Goal: Information Seeking & Learning: Learn about a topic

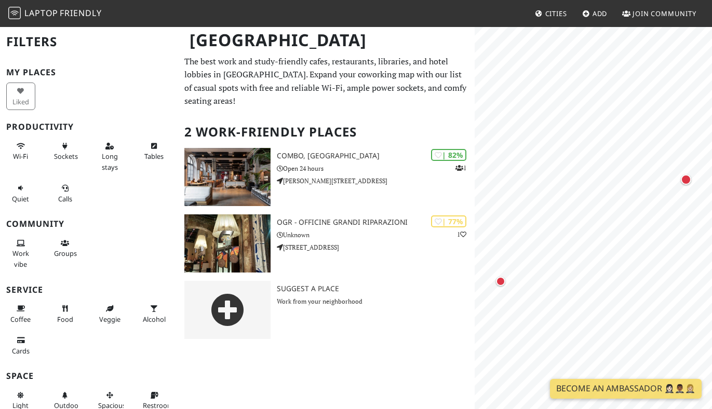
scroll to position [81, 0]
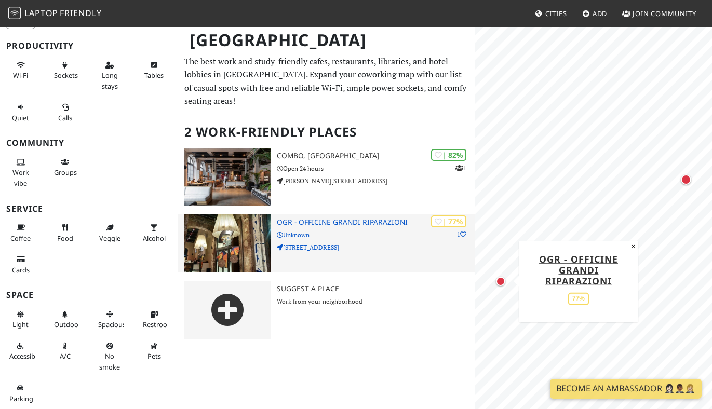
click at [252, 224] on img at bounding box center [227, 243] width 86 height 58
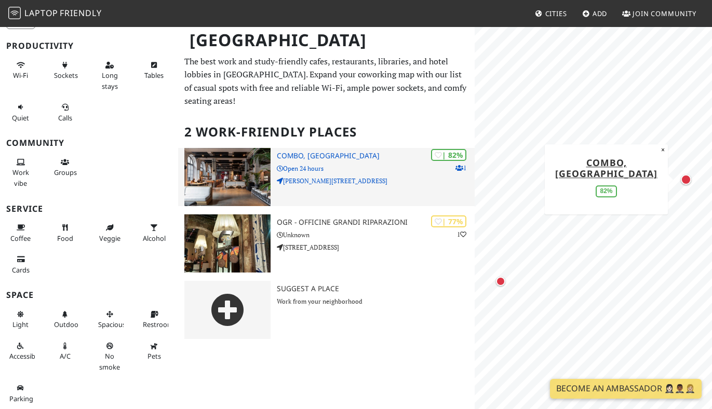
click at [326, 164] on p "Open 24 hours" at bounding box center [376, 169] width 198 height 10
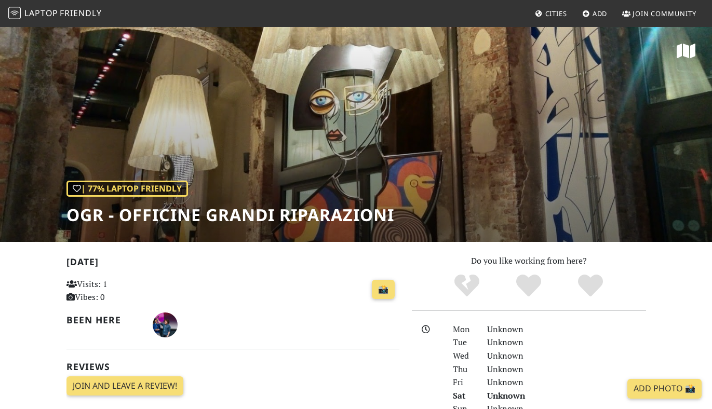
scroll to position [30, 0]
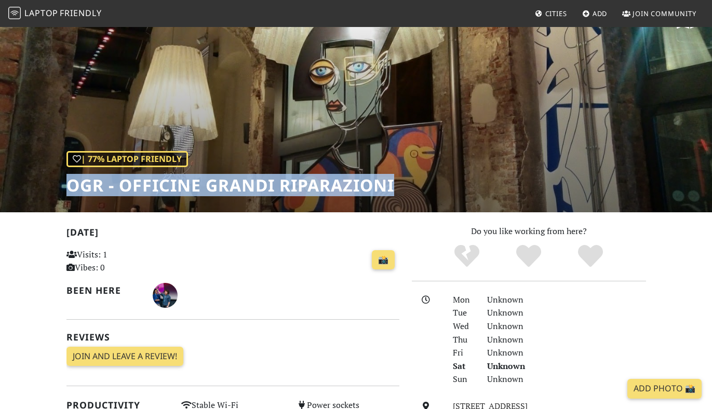
drag, startPoint x: 69, startPoint y: 188, endPoint x: 401, endPoint y: 186, distance: 332.7
click at [401, 186] on div "| 77% Laptop Friendly OGR - Officine Grandi Riparazioni" at bounding box center [356, 104] width 712 height 216
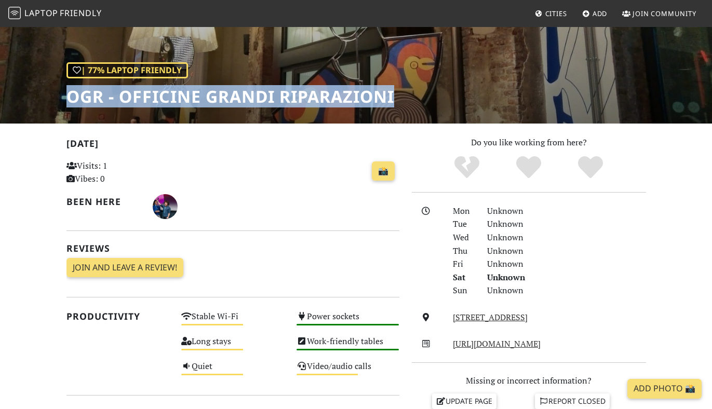
scroll to position [121, 0]
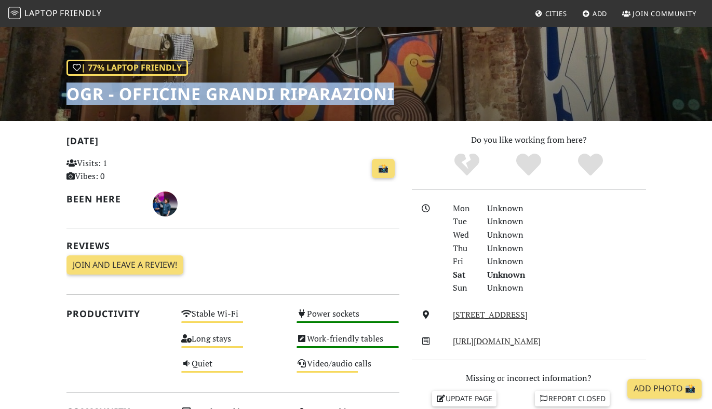
copy h1 "OGR - Officine Grandi Riparazioni"
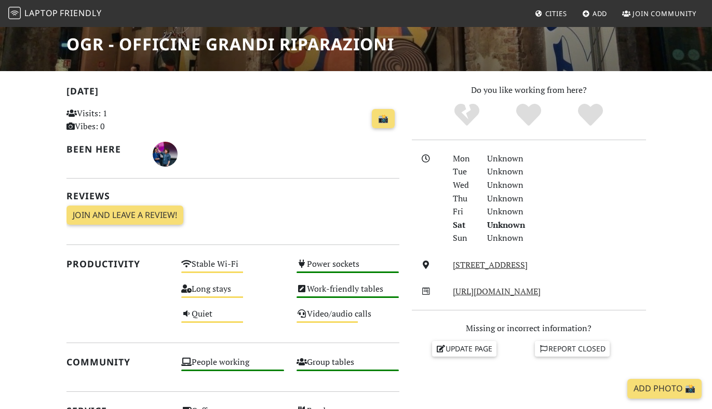
scroll to position [0, 0]
